Goal: Transaction & Acquisition: Subscribe to service/newsletter

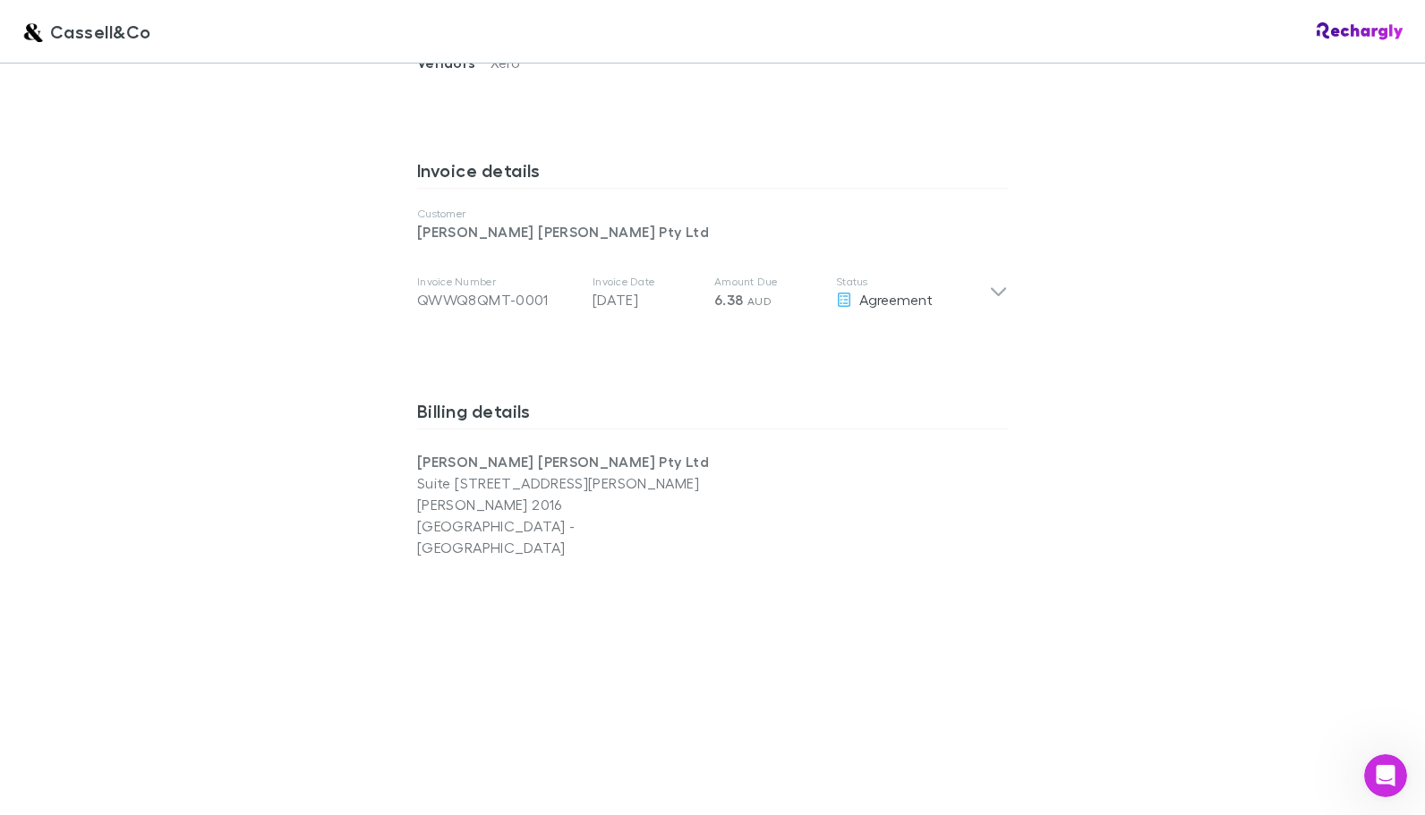
scroll to position [895, 0]
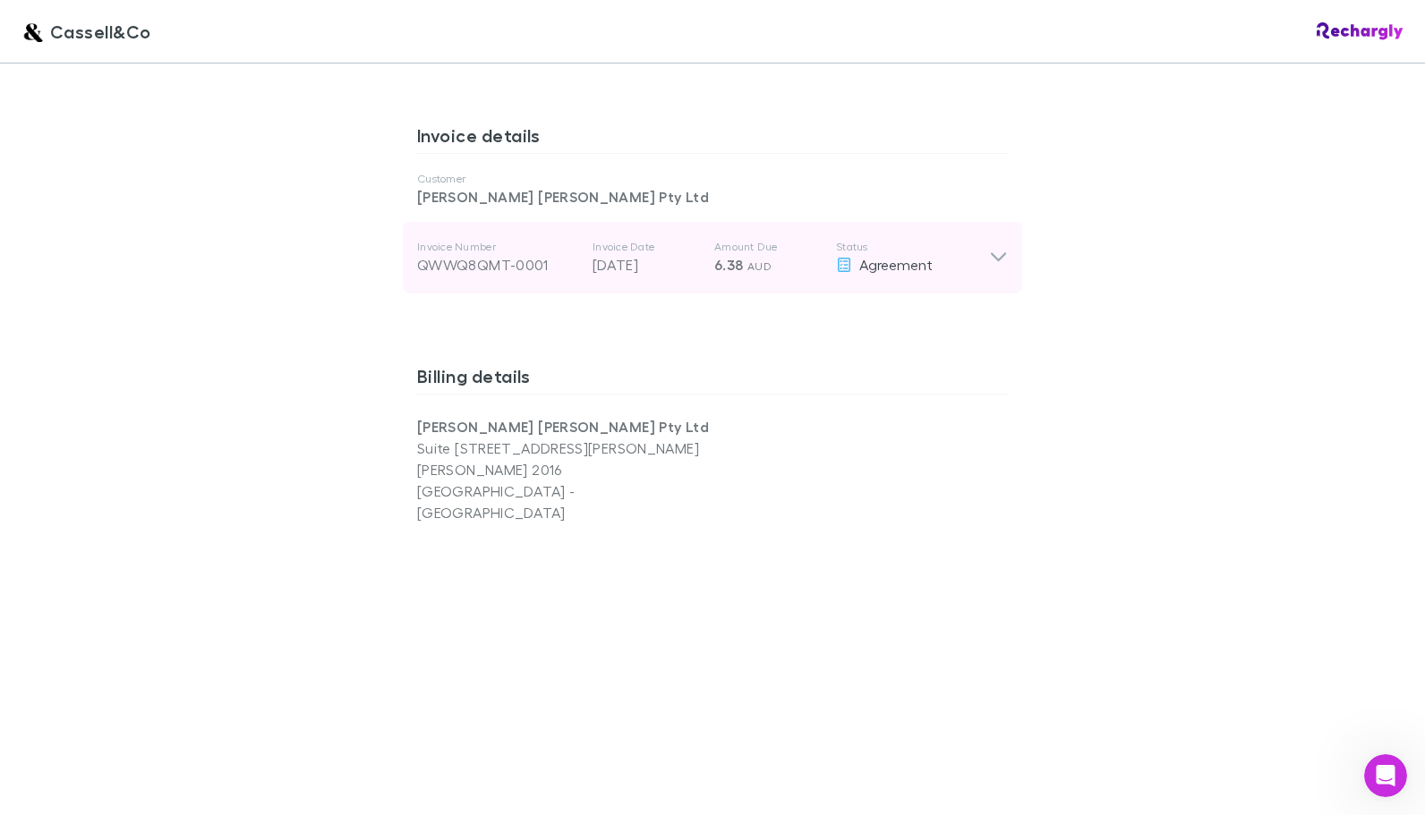
click at [1002, 229] on div "Invoice Number QWWQ8QMT-0001 Invoice Date [DATE] Amount Due 6.38 AUD Status Agr…" at bounding box center [712, 258] width 619 height 72
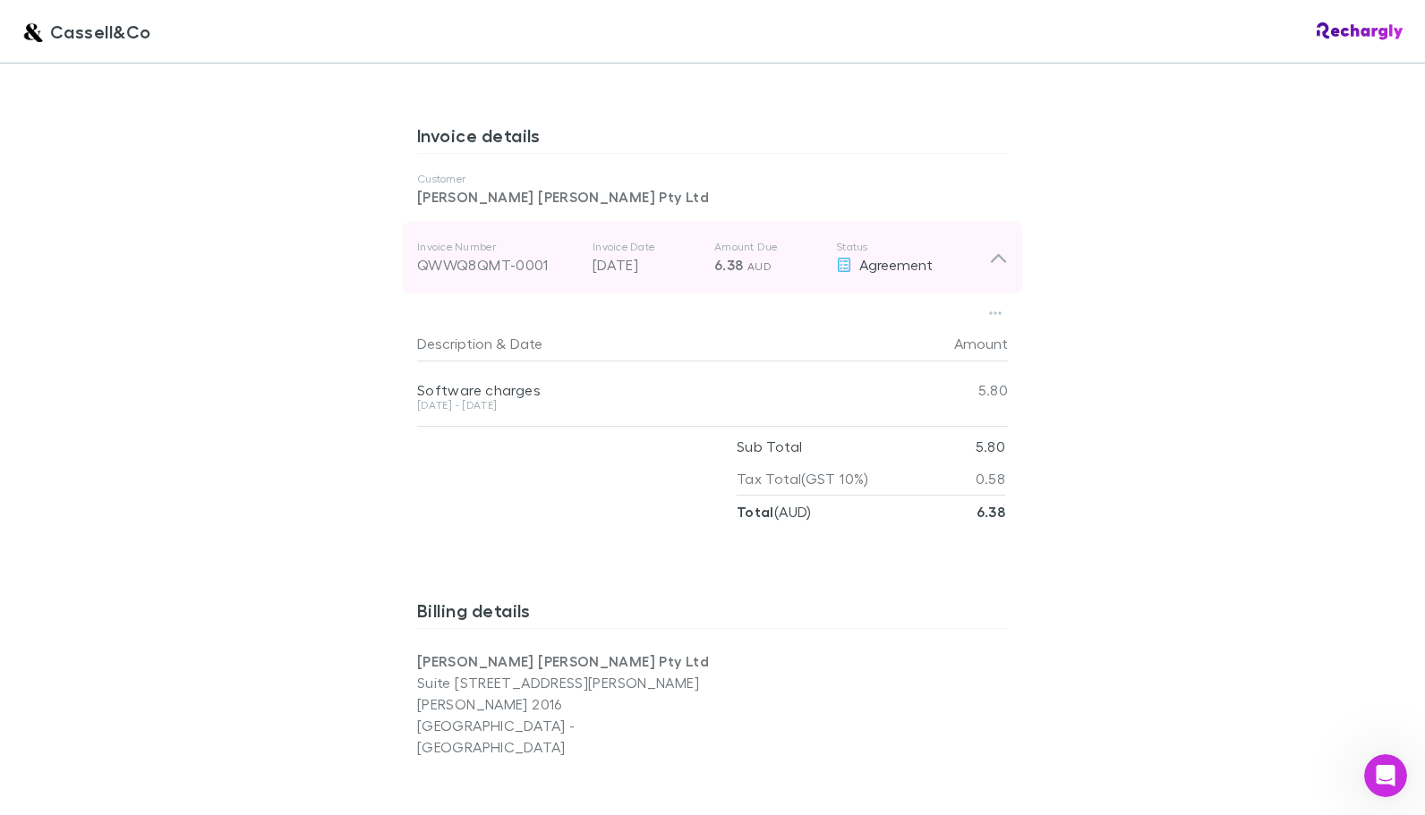
click at [1002, 229] on div "Invoice Number QWWQ8QMT-0001 Invoice Date [DATE] Amount Due 6.38 AUD Status Agr…" at bounding box center [712, 258] width 619 height 72
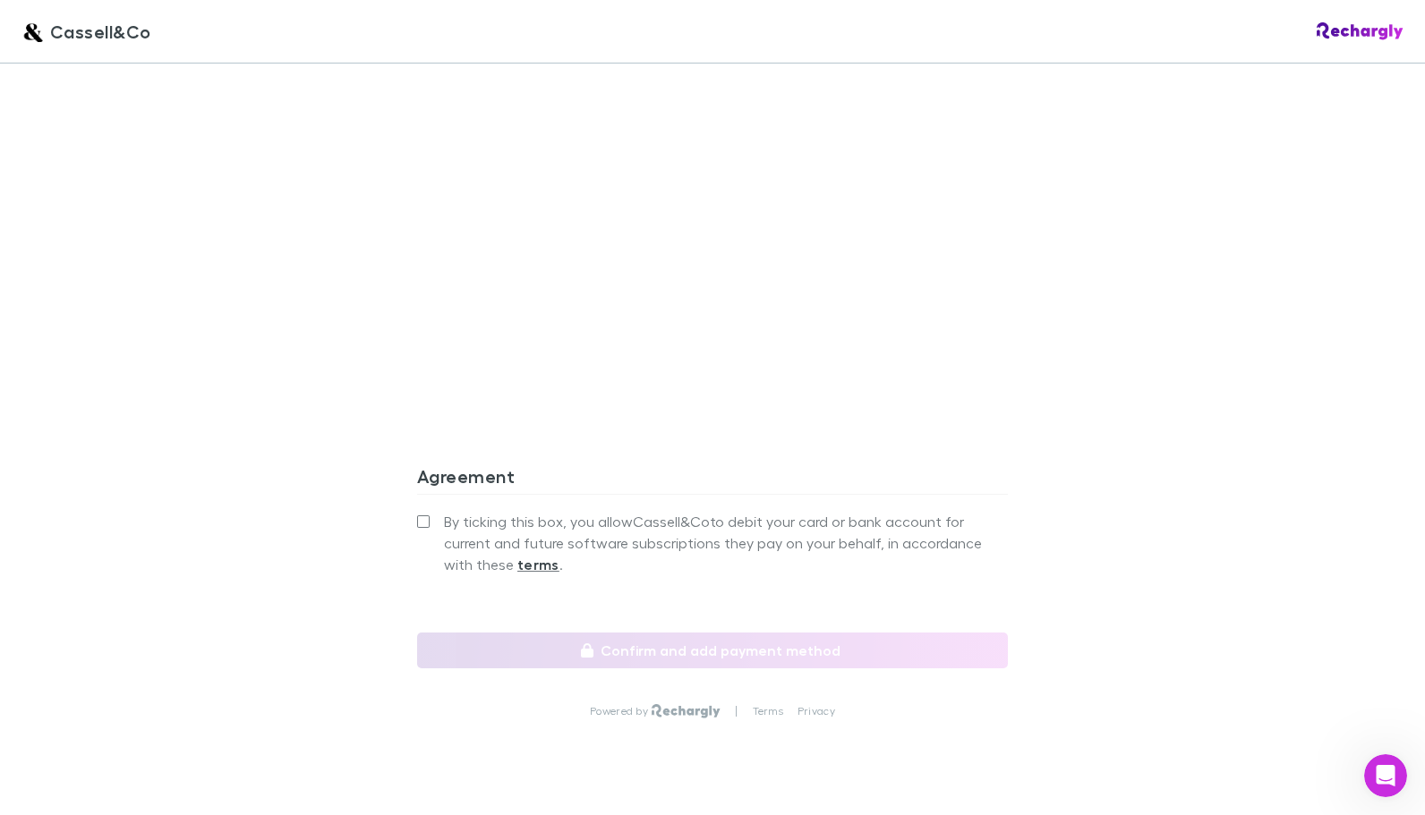
scroll to position [1456, 0]
click at [431, 510] on label "By ticking this box, you allow [PERSON_NAME] to debit your card or bank account…" at bounding box center [712, 542] width 591 height 64
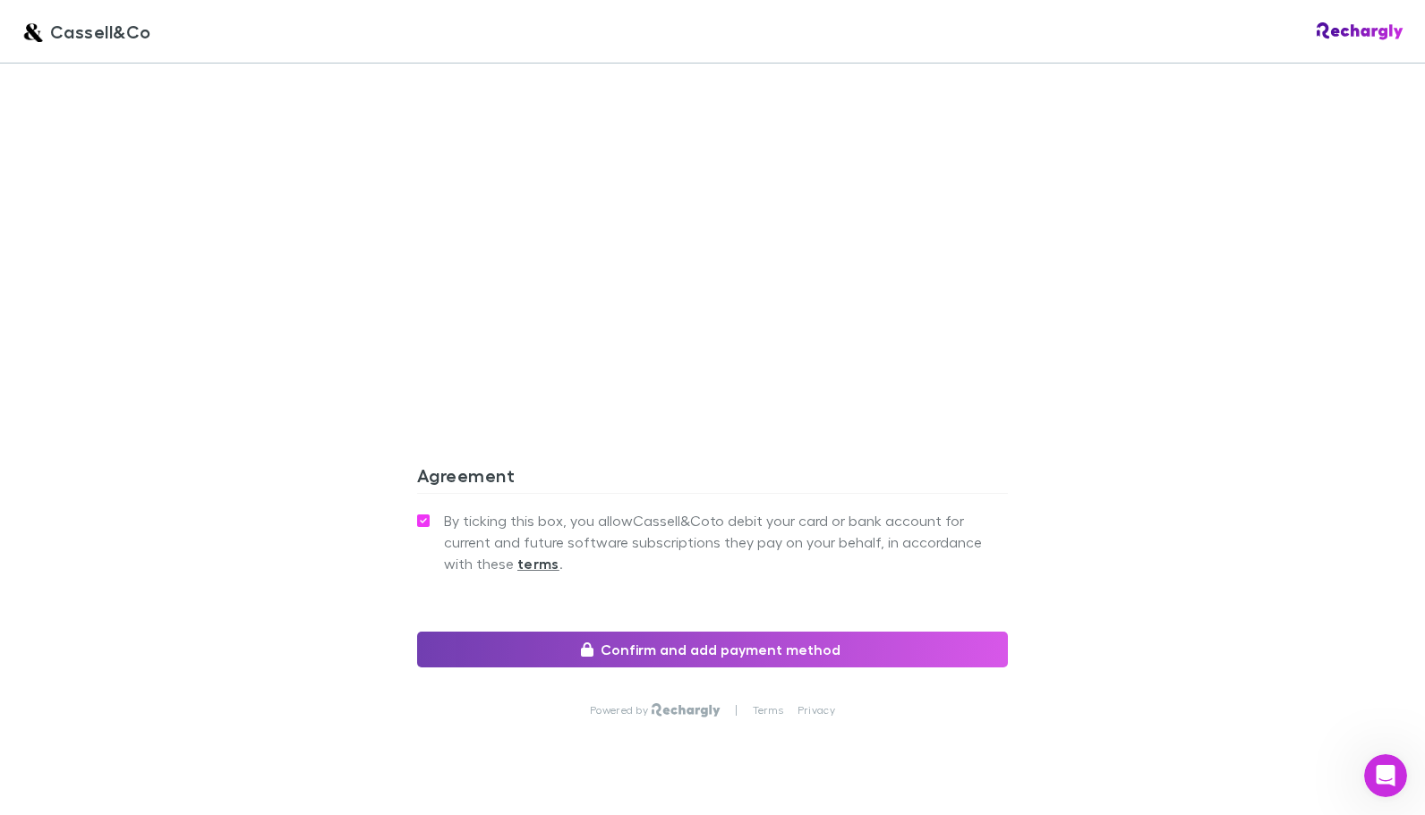
click at [802, 632] on button "Confirm and add payment method" at bounding box center [712, 650] width 591 height 36
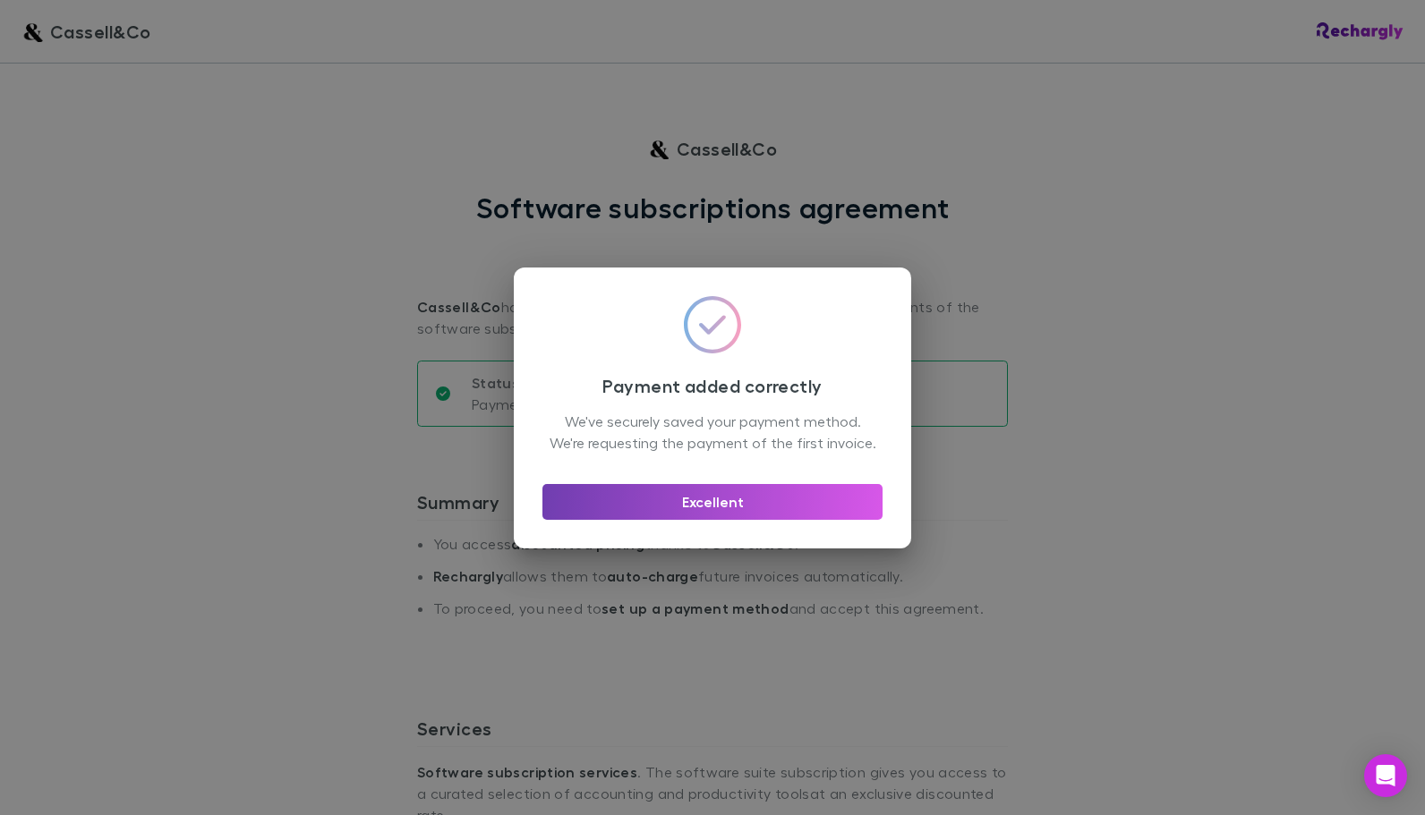
click at [688, 519] on button "Excellent" at bounding box center [712, 502] width 340 height 36
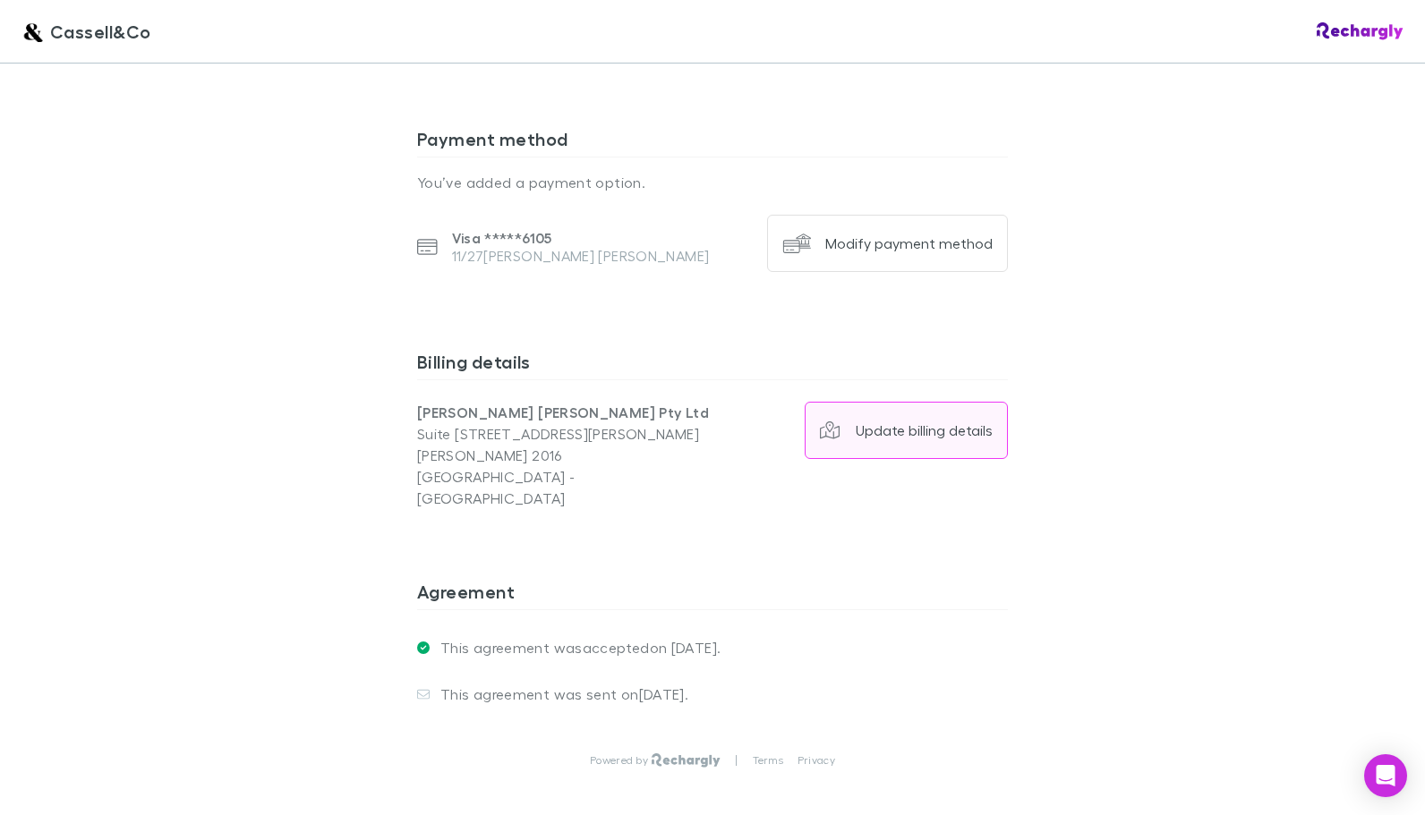
scroll to position [1182, 0]
